Goal: Task Accomplishment & Management: Manage account settings

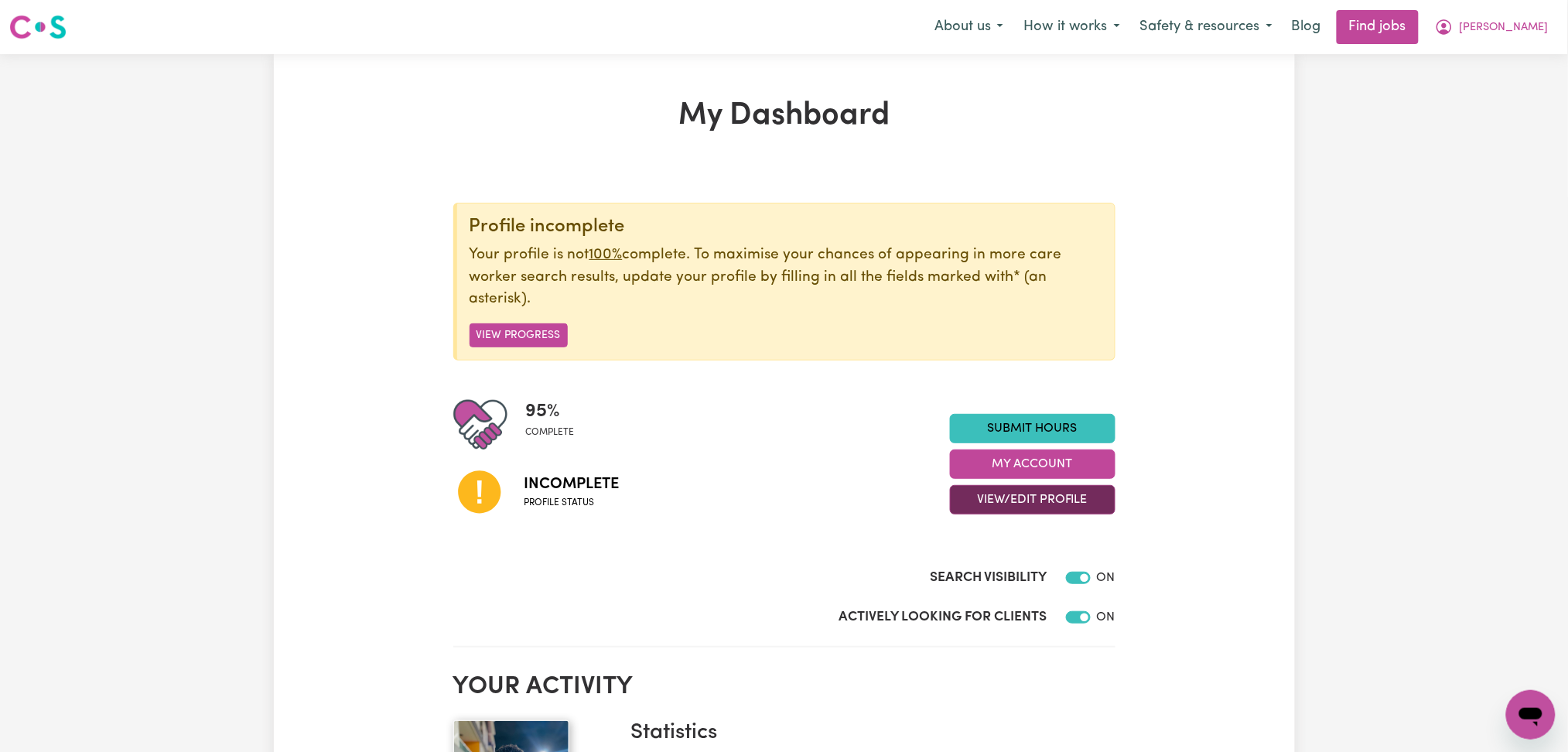
click at [985, 513] on button "View/Edit Profile" at bounding box center [1033, 499] width 165 height 29
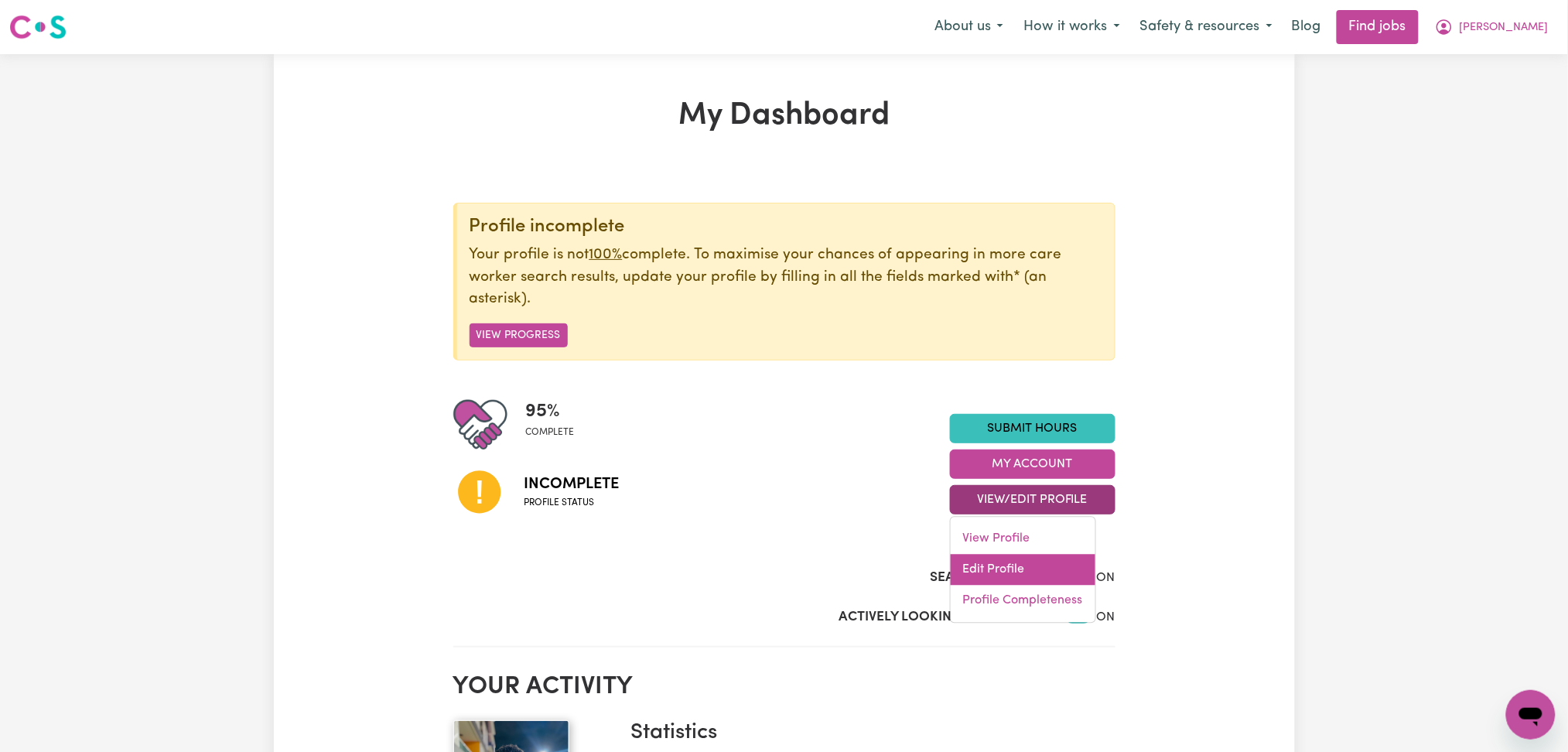
click at [979, 583] on link "Edit Profile" at bounding box center [1023, 570] width 144 height 31
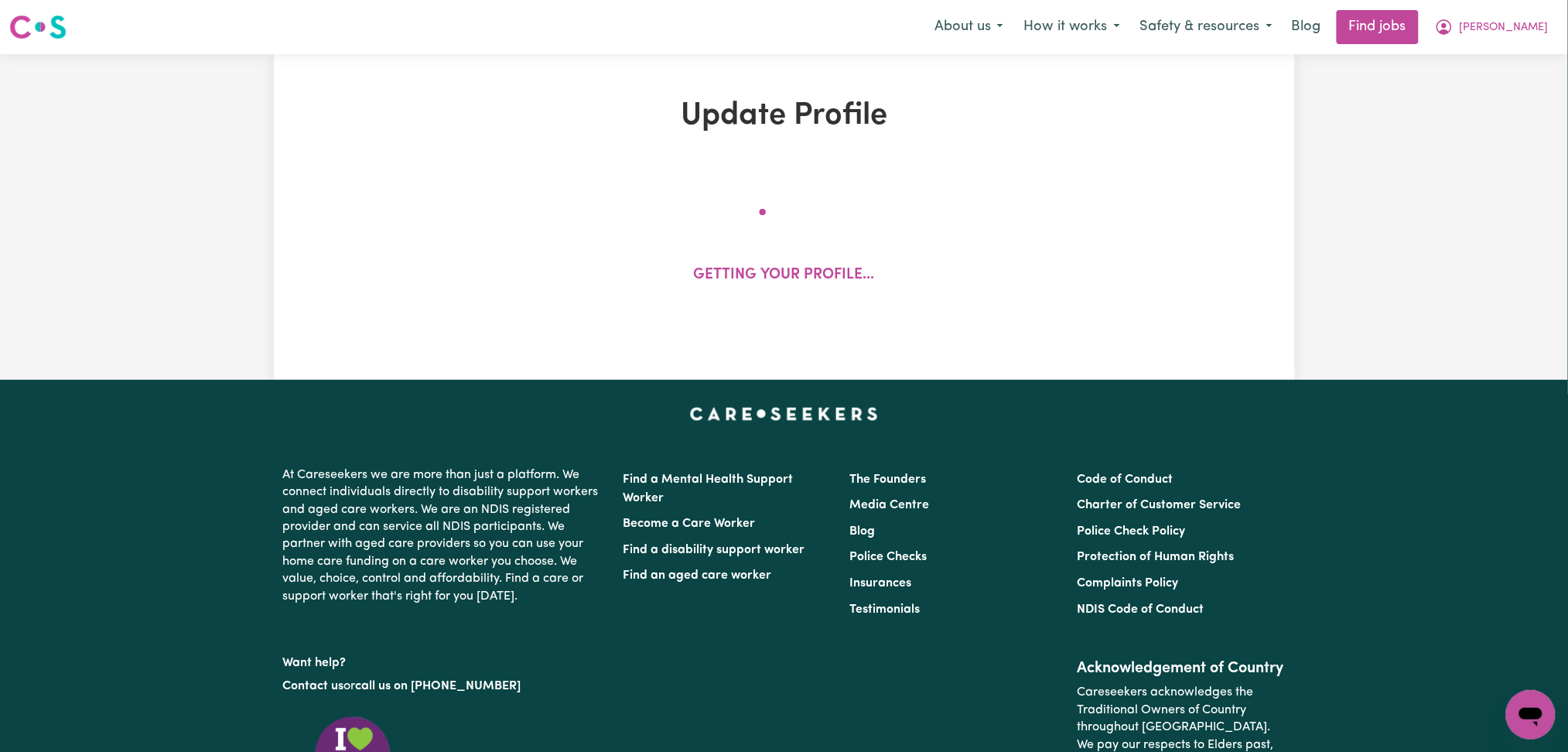
select select "[DEMOGRAPHIC_DATA]"
select select "Student Visa"
select select "Studying a healthcare related degree or qualification"
select select "37"
select select "40"
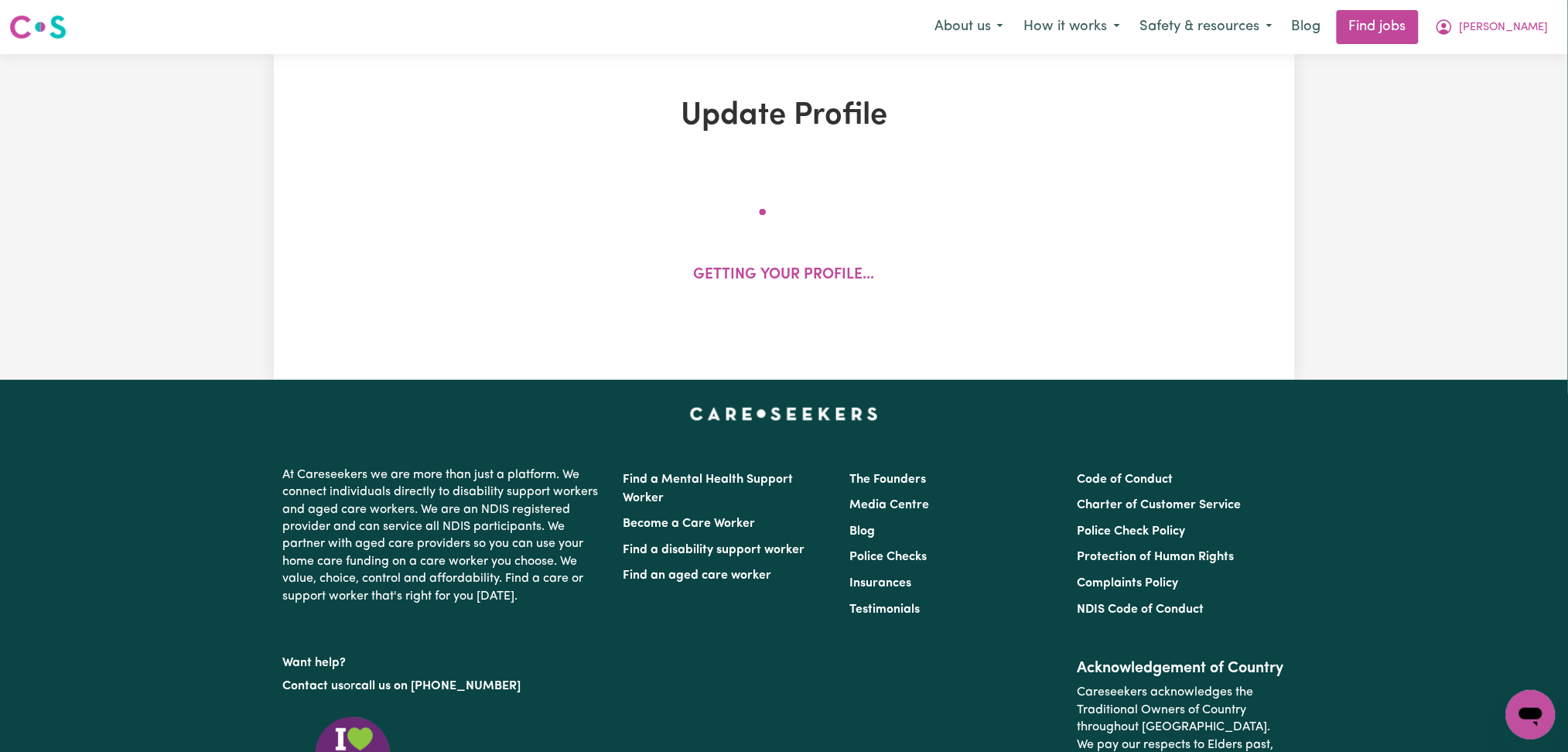
select select "40"
select select "45"
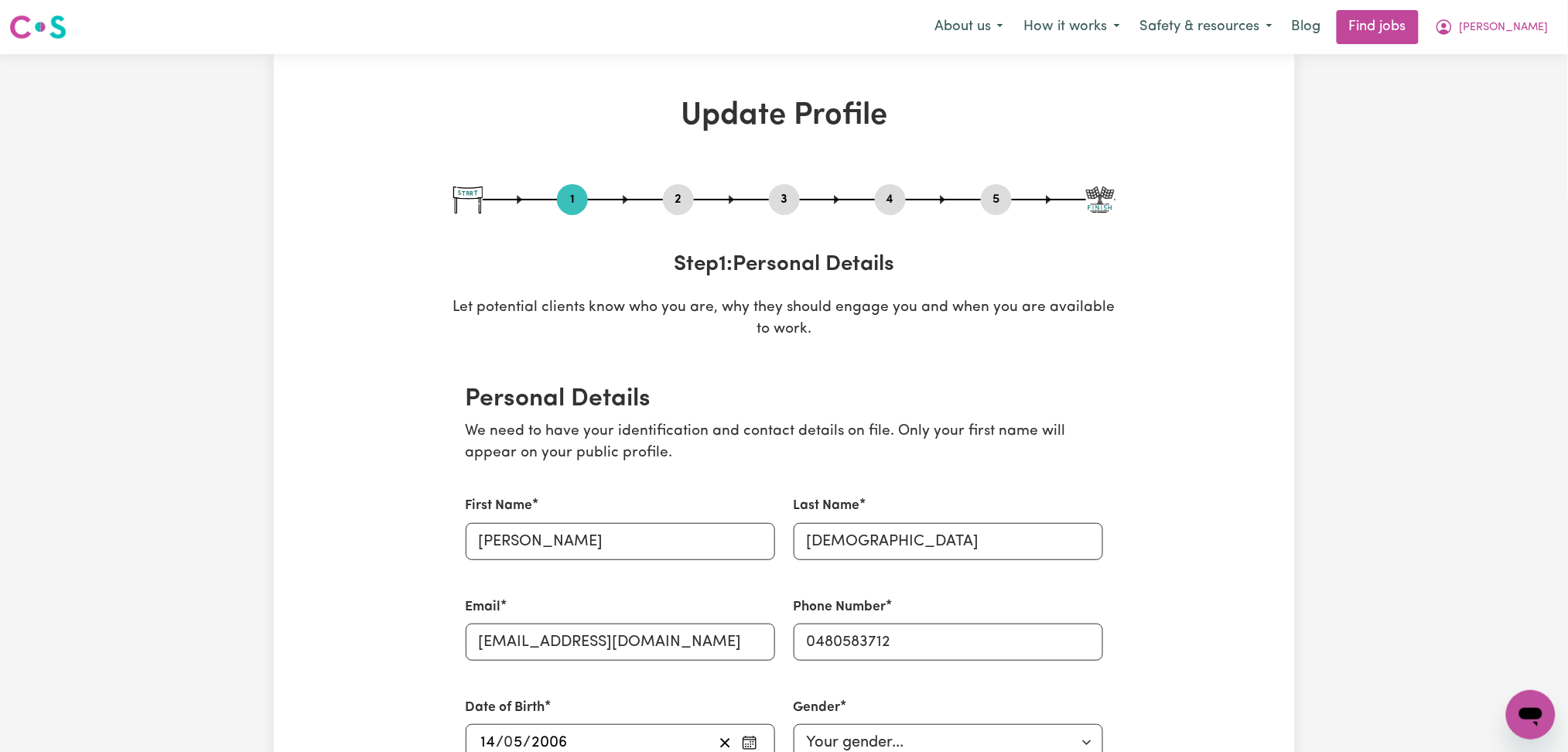
click at [1010, 202] on div "1 2 3 4 5" at bounding box center [784, 200] width 662 height 31
click at [995, 200] on button "5" at bounding box center [996, 200] width 31 height 20
select select "I am providing services by being employed by an organisation"
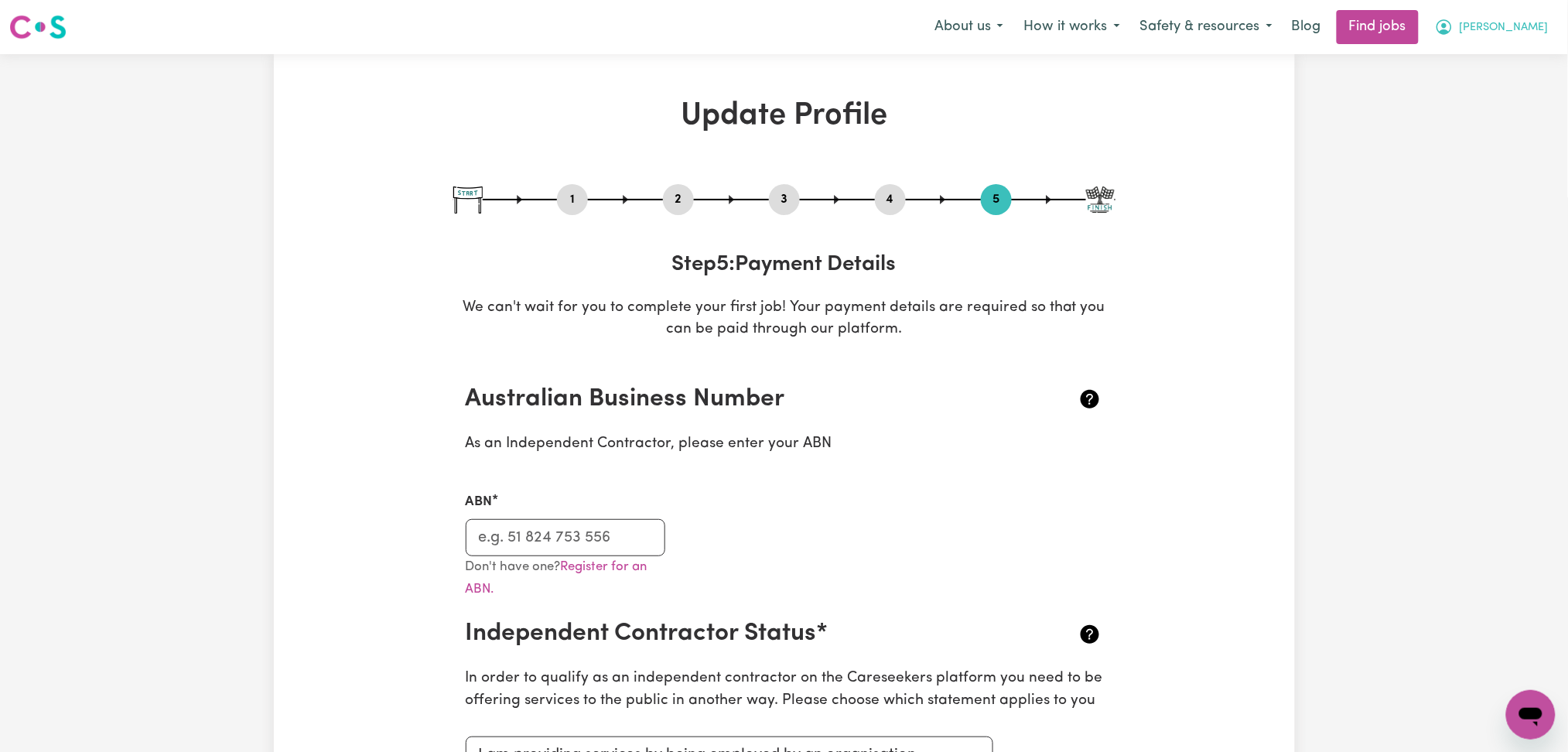
drag, startPoint x: 1528, startPoint y: 25, endPoint x: 1513, endPoint y: 39, distance: 20.5
click at [1527, 29] on span "[PERSON_NAME]" at bounding box center [1504, 27] width 89 height 17
click at [1470, 92] on link "My Dashboard" at bounding box center [1496, 89] width 122 height 29
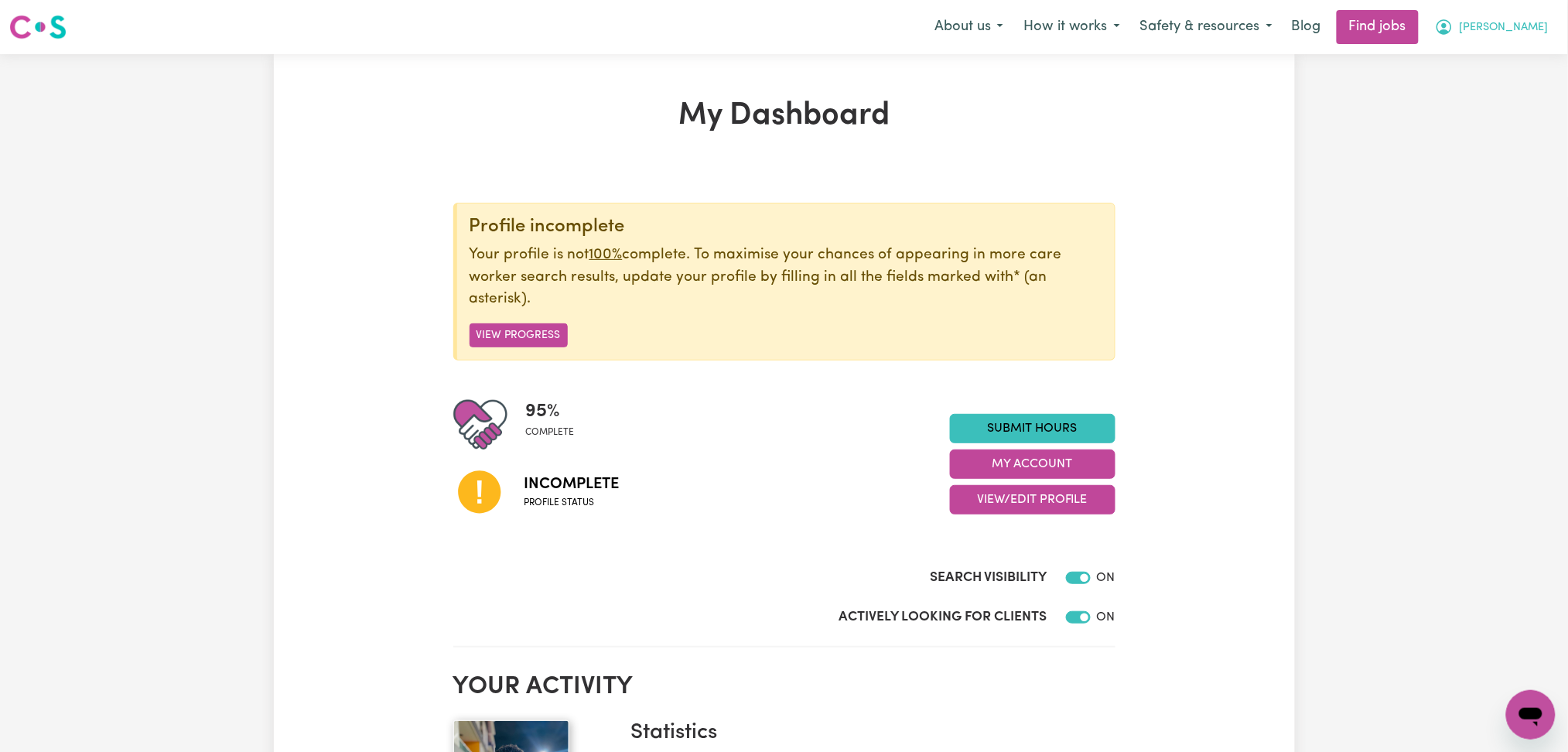
click at [1505, 29] on span "[PERSON_NAME]" at bounding box center [1504, 27] width 89 height 17
click at [1533, 22] on span "[PERSON_NAME]" at bounding box center [1504, 27] width 89 height 17
drag, startPoint x: 1501, startPoint y: 28, endPoint x: 1502, endPoint y: 36, distance: 8.1
click at [1501, 29] on span "[PERSON_NAME]" at bounding box center [1504, 27] width 89 height 17
click at [1511, 110] on link "Logout" at bounding box center [1496, 118] width 122 height 29
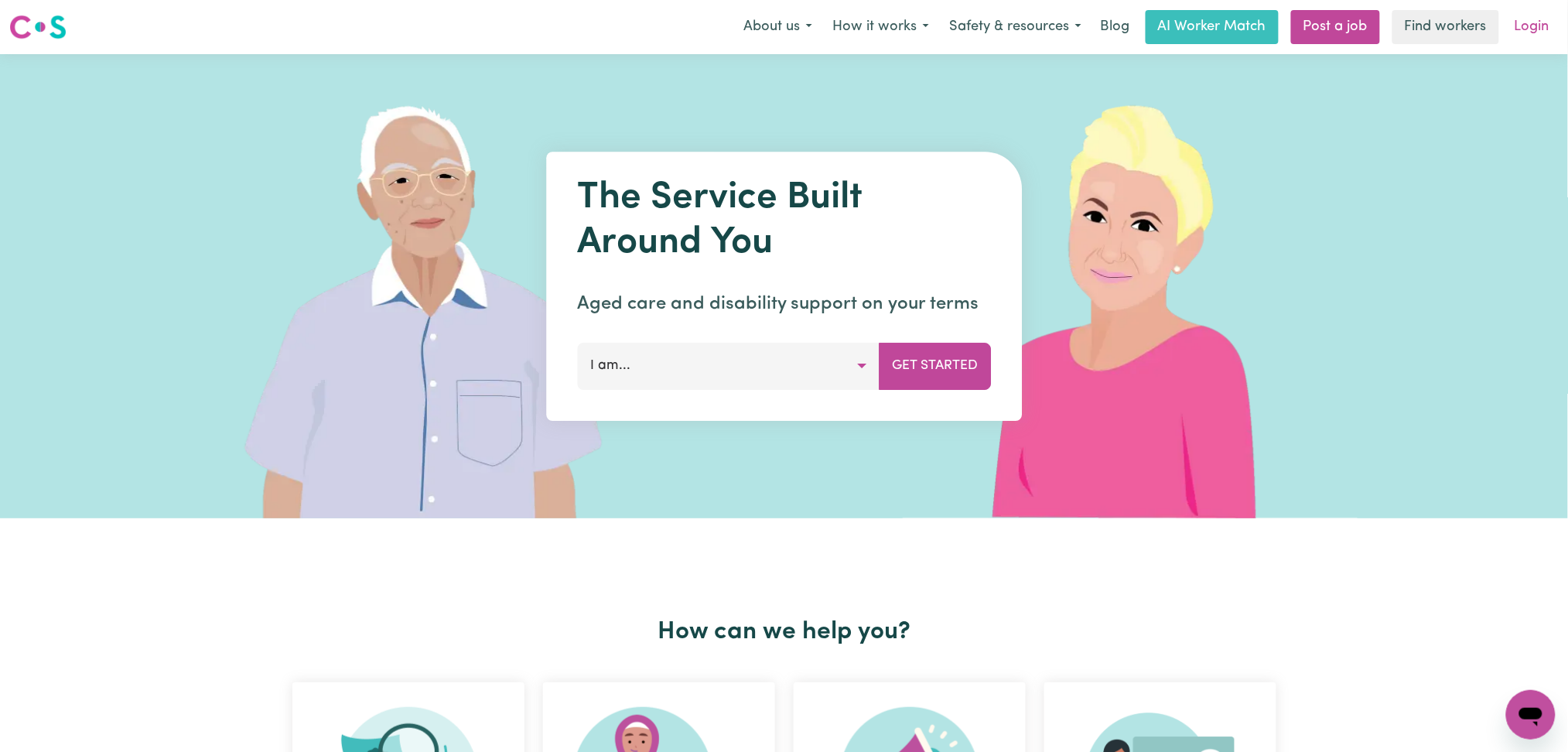
click at [1553, 24] on link "Login" at bounding box center [1532, 27] width 54 height 34
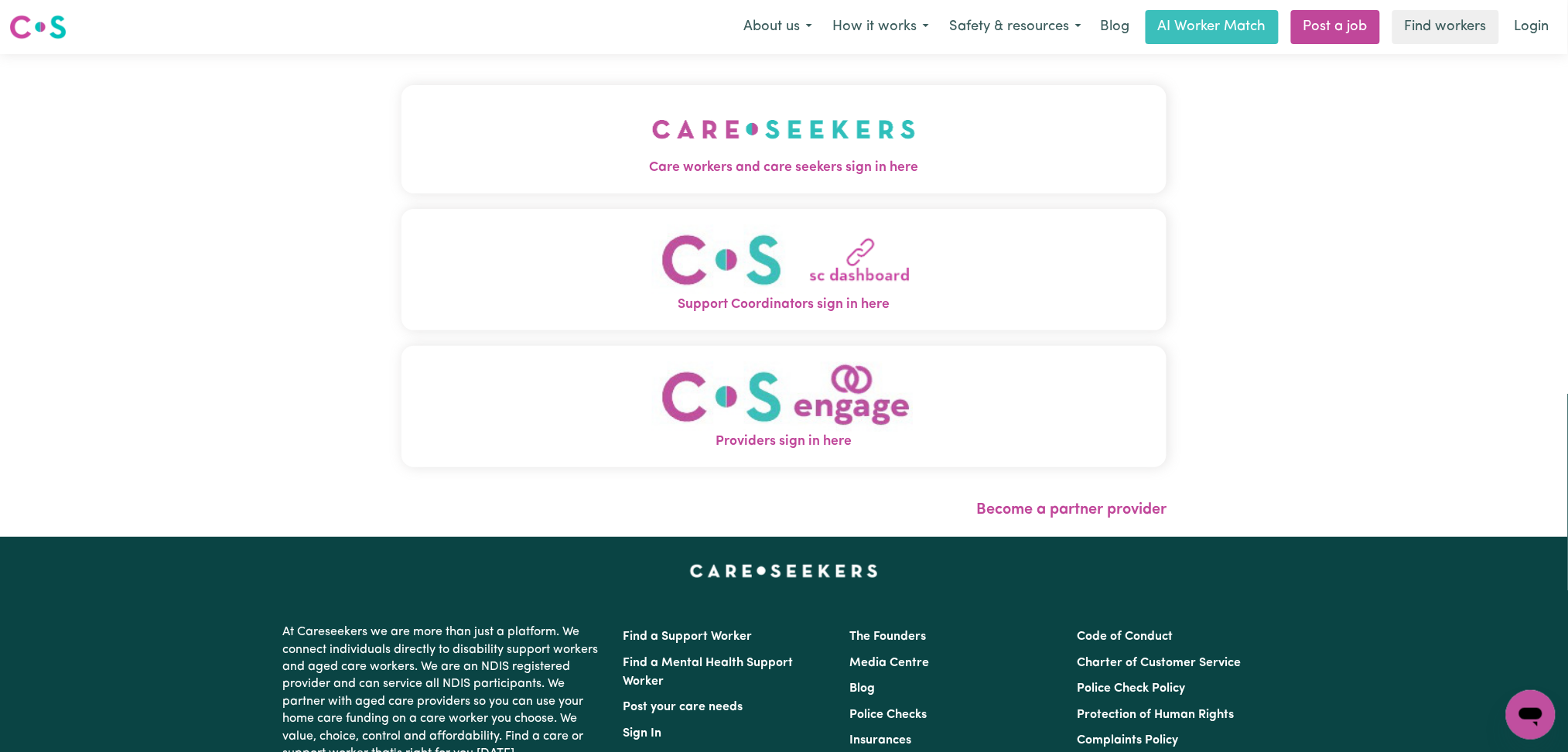
click at [676, 127] on img "Care workers and care seekers sign in here" at bounding box center [784, 129] width 264 height 57
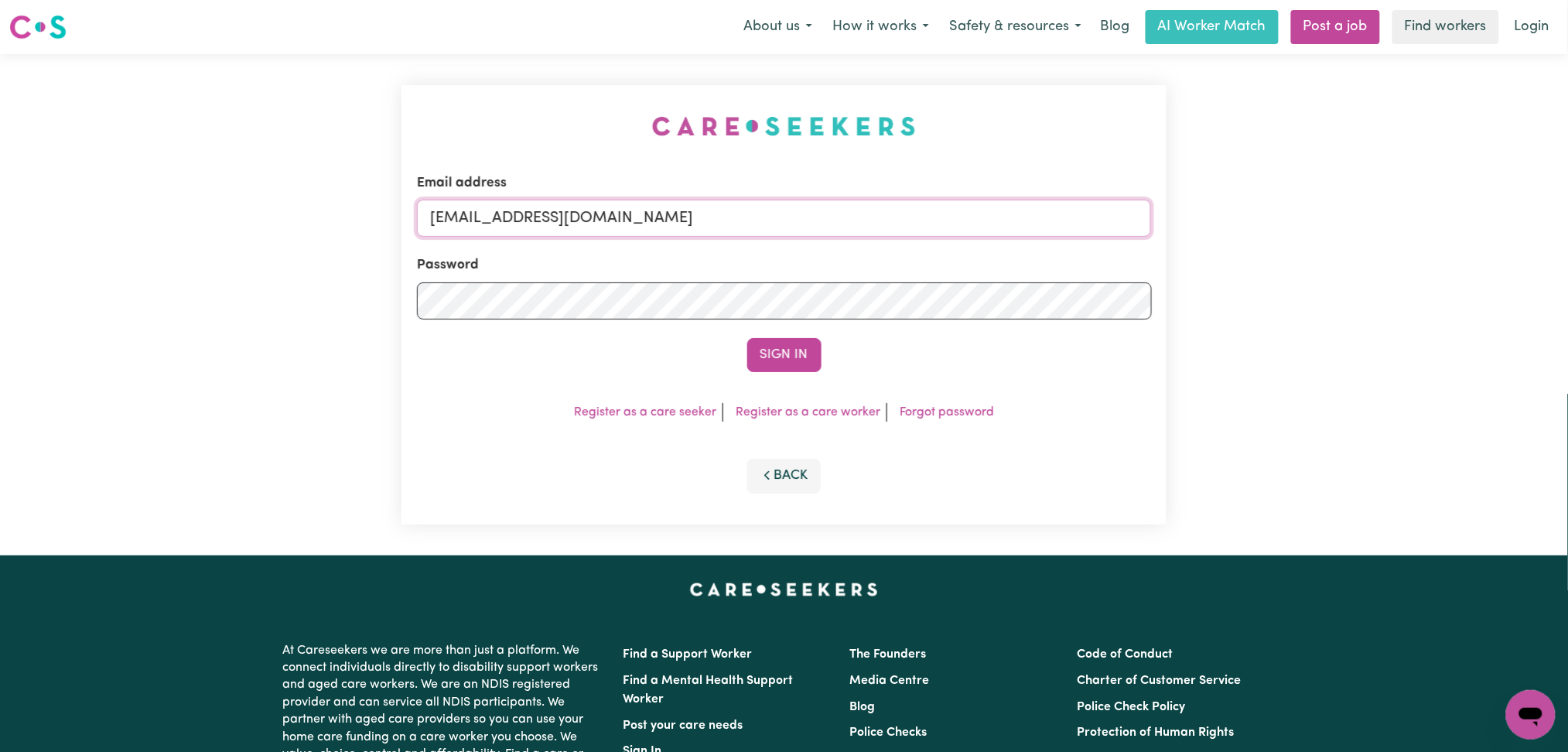
click at [520, 216] on input "[EMAIL_ADDRESS][DOMAIN_NAME]" at bounding box center [784, 218] width 735 height 37
drag, startPoint x: 508, startPoint y: 202, endPoint x: 898, endPoint y: 202, distance: 390.0
click at [898, 202] on input "Superuser~[EMAIL_ADDRESS][DOMAIN_NAME]" at bounding box center [784, 218] width 735 height 37
type input "Superuser~[EMAIL_ADDRESS][DOMAIN_NAME]"
click at [780, 356] on button "Sign In" at bounding box center [784, 355] width 74 height 34
